Goal: Navigation & Orientation: Find specific page/section

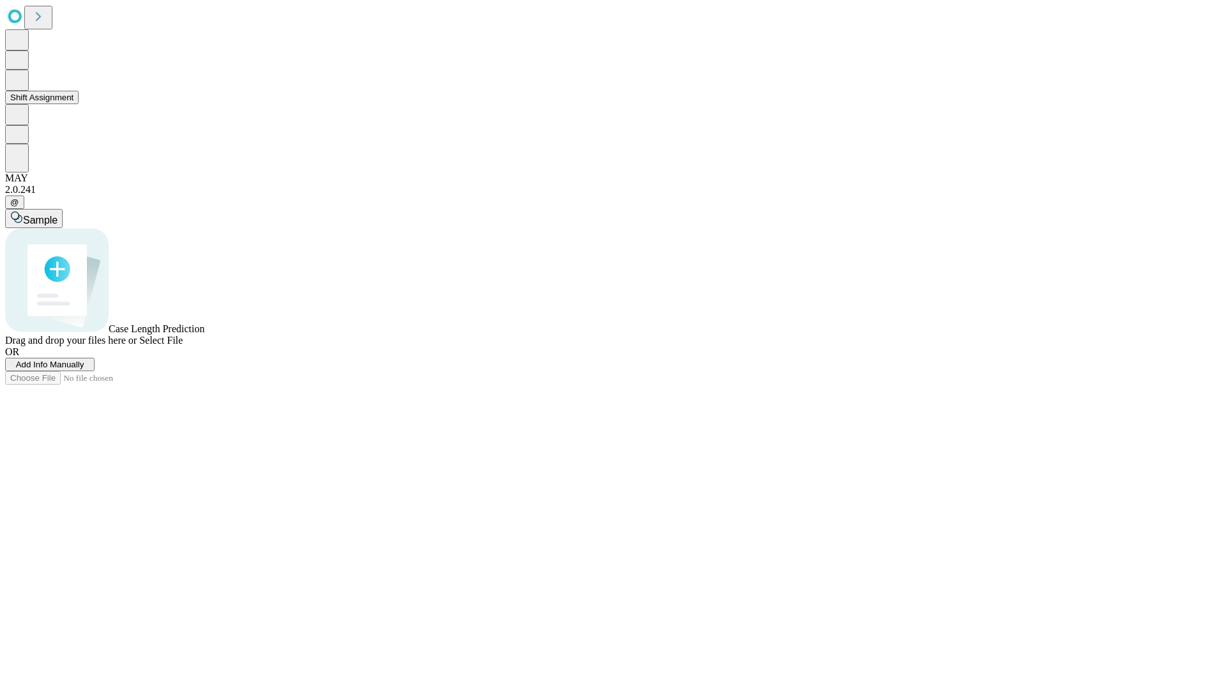
click at [79, 104] on button "Shift Assignment" at bounding box center [42, 97] width 74 height 13
